Goal: Find specific page/section: Find specific page/section

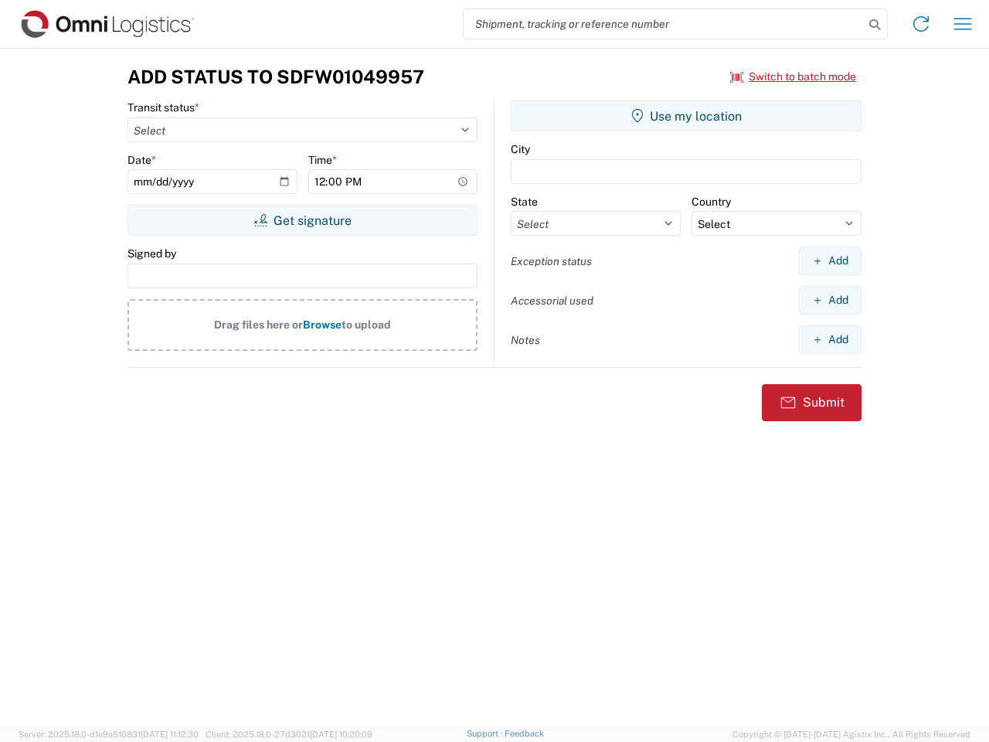
click at [664, 24] on input "search" at bounding box center [663, 23] width 400 height 29
click at [874, 25] on icon at bounding box center [875, 25] width 22 height 22
click at [921, 24] on icon at bounding box center [920, 24] width 25 height 25
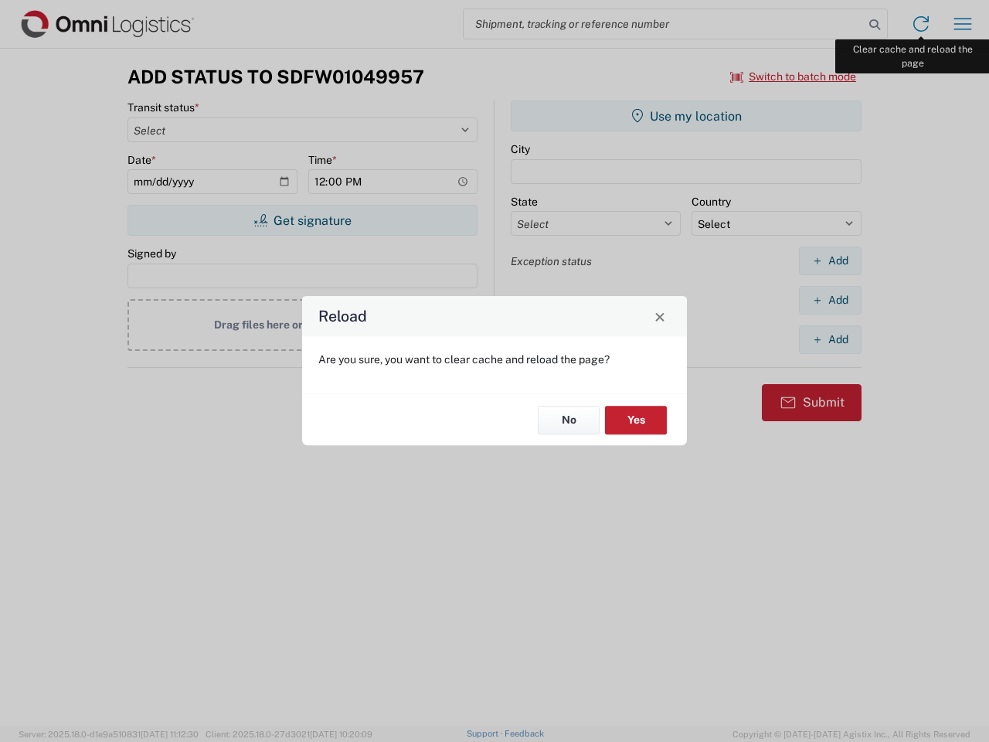
click at [962, 24] on div "Reload Are you sure, you want to clear cache and reload the page? No Yes" at bounding box center [494, 371] width 989 height 742
click at [793, 76] on div "Reload Are you sure, you want to clear cache and reload the page? No Yes" at bounding box center [494, 371] width 989 height 742
click at [302, 220] on div "Reload Are you sure, you want to clear cache and reload the page? No Yes" at bounding box center [494, 371] width 989 height 742
click at [686, 116] on div "Reload Are you sure, you want to clear cache and reload the page? No Yes" at bounding box center [494, 371] width 989 height 742
click at [830, 260] on div "Reload Are you sure, you want to clear cache and reload the page? No Yes" at bounding box center [494, 371] width 989 height 742
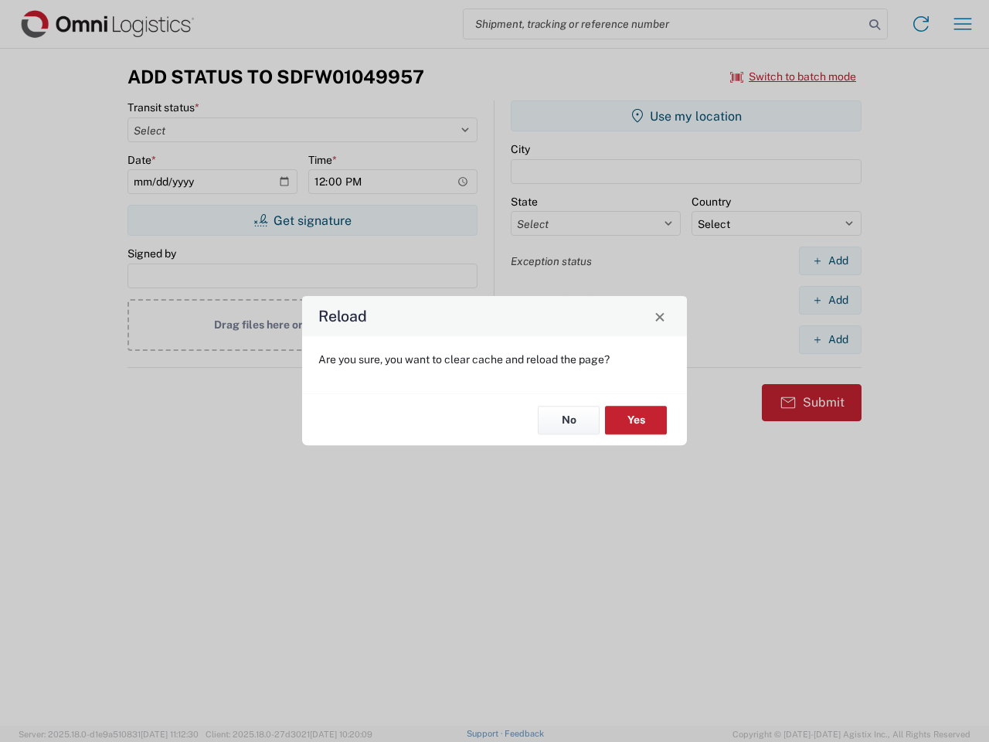
click at [830, 300] on div "Reload Are you sure, you want to clear cache and reload the page? No Yes" at bounding box center [494, 371] width 989 height 742
click at [830, 339] on div "Reload Are you sure, you want to clear cache and reload the page? No Yes" at bounding box center [494, 371] width 989 height 742
